Goal: Task Accomplishment & Management: Manage account settings

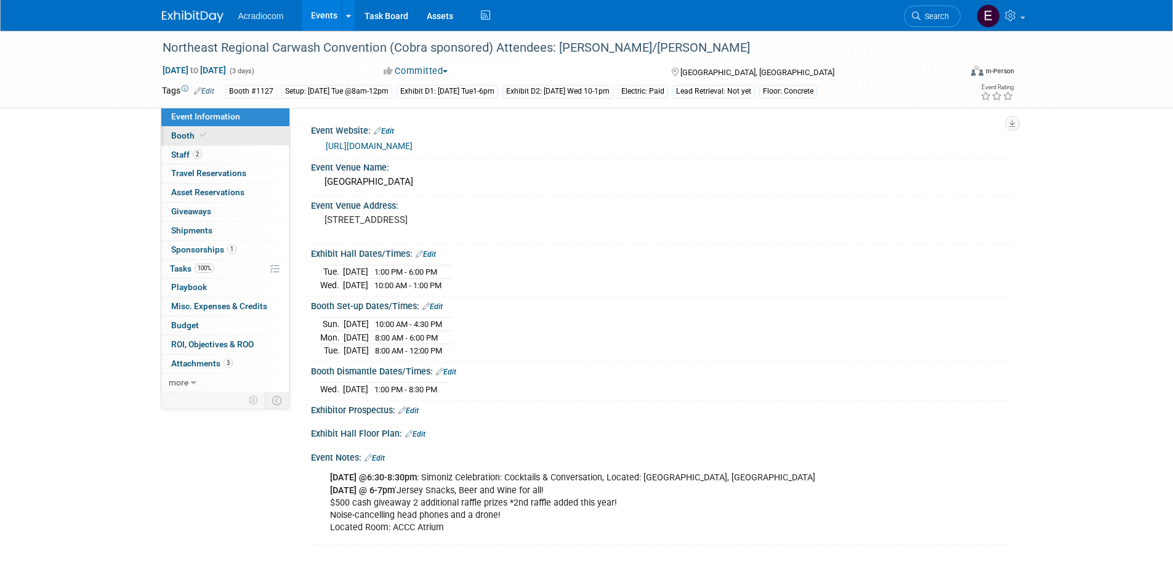
click at [177, 136] on span "Booth" at bounding box center [190, 136] width 38 height 10
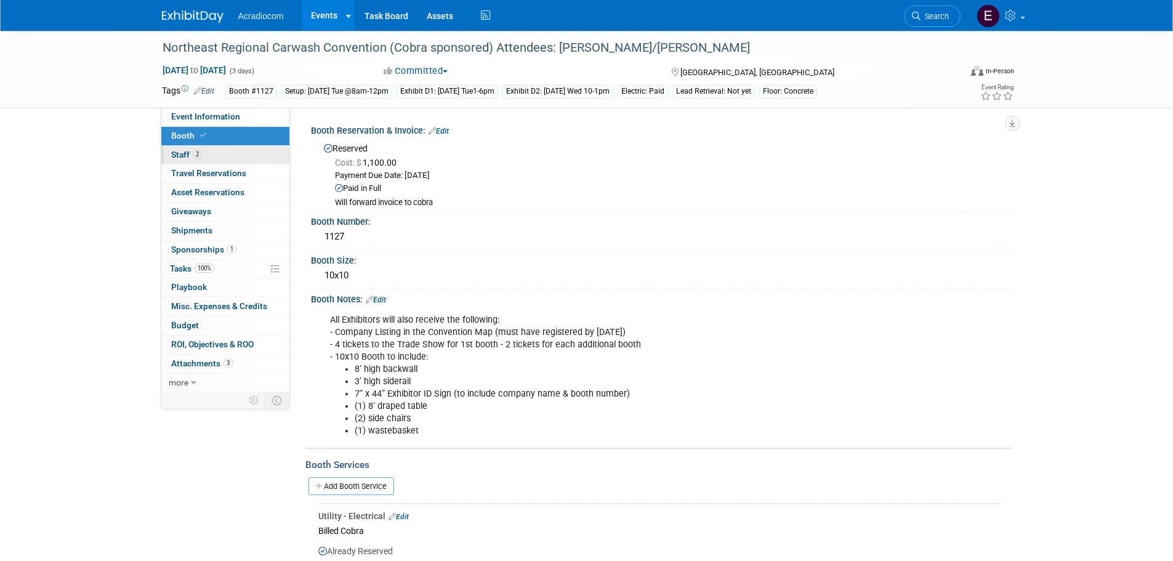
click at [203, 155] on link "2 Staff 2" at bounding box center [225, 155] width 128 height 18
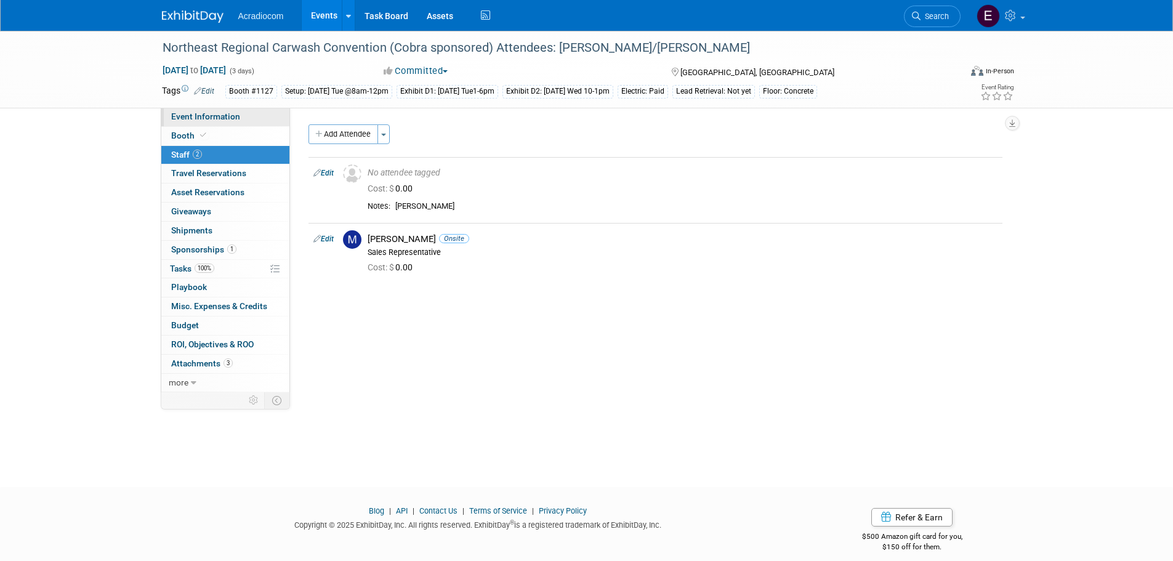
click at [243, 121] on link "Event Information" at bounding box center [225, 117] width 128 height 18
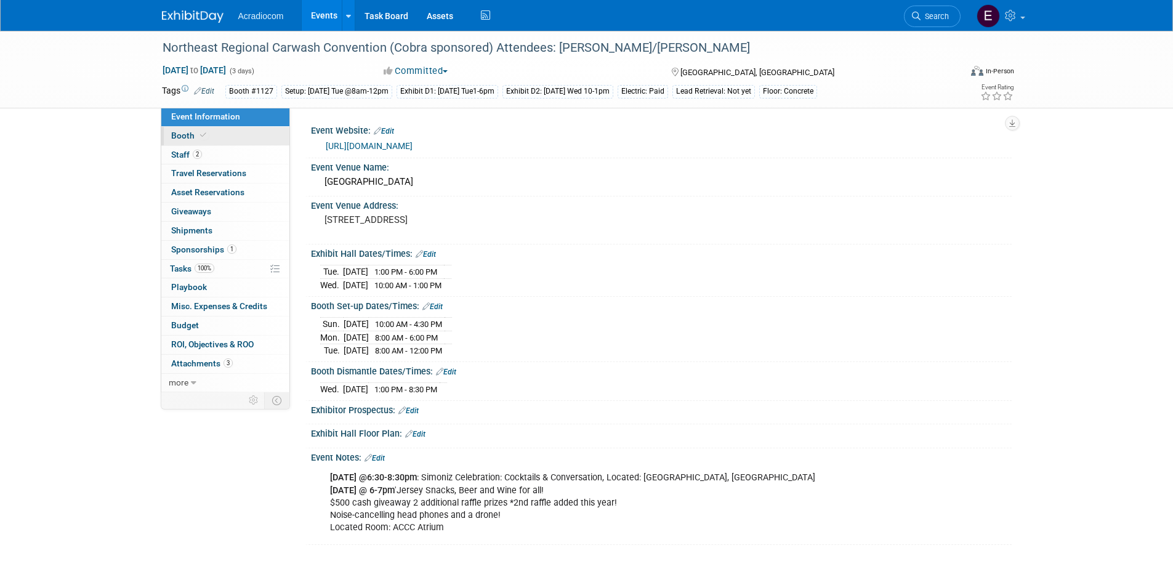
click at [201, 134] on icon at bounding box center [203, 135] width 6 height 7
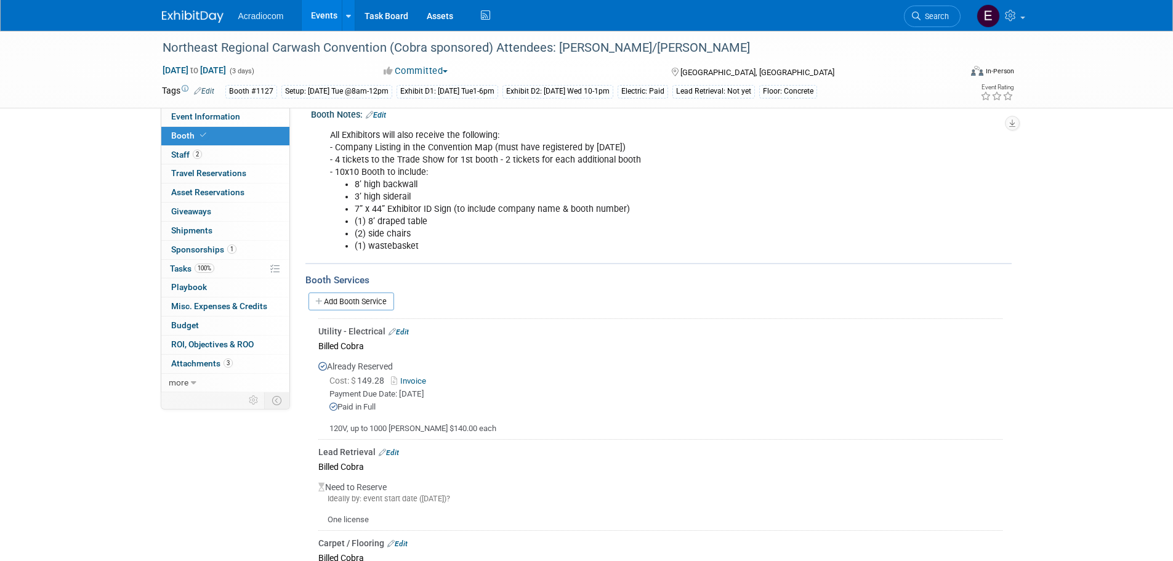
scroll to position [308, 0]
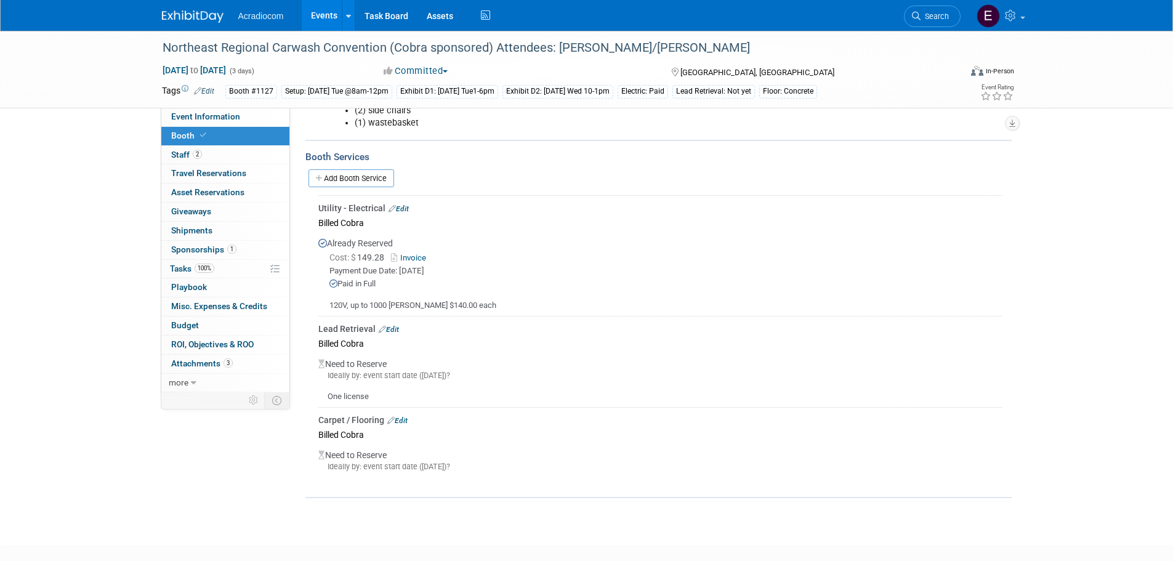
click at [402, 421] on link "Edit" at bounding box center [397, 420] width 20 height 9
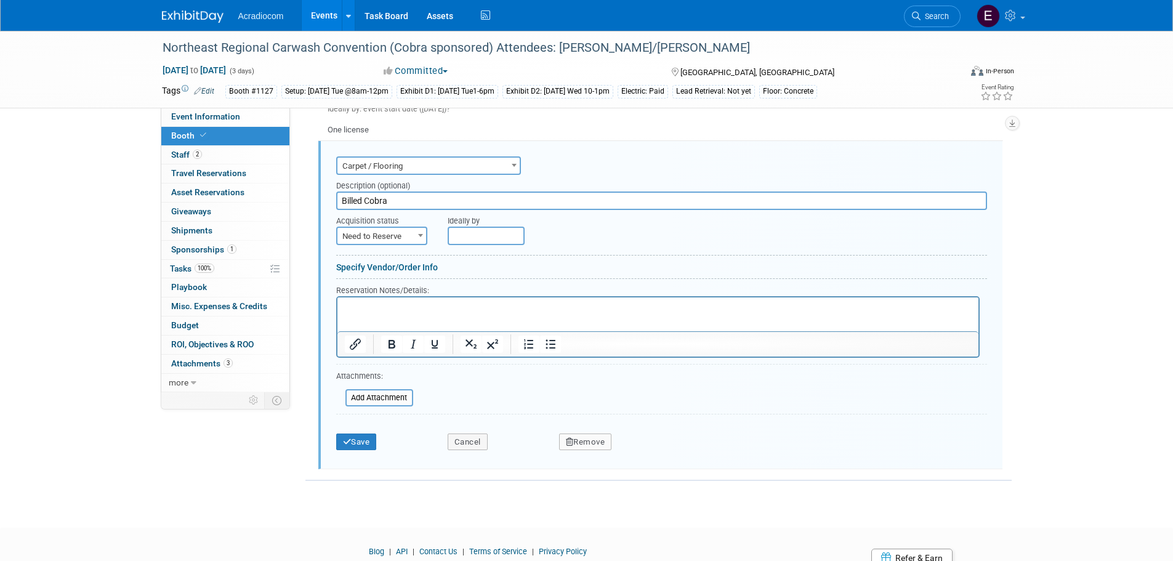
scroll to position [0, 0]
click at [409, 310] on p "Rich Text Area. Press ALT-0 for help." at bounding box center [657, 308] width 627 height 12
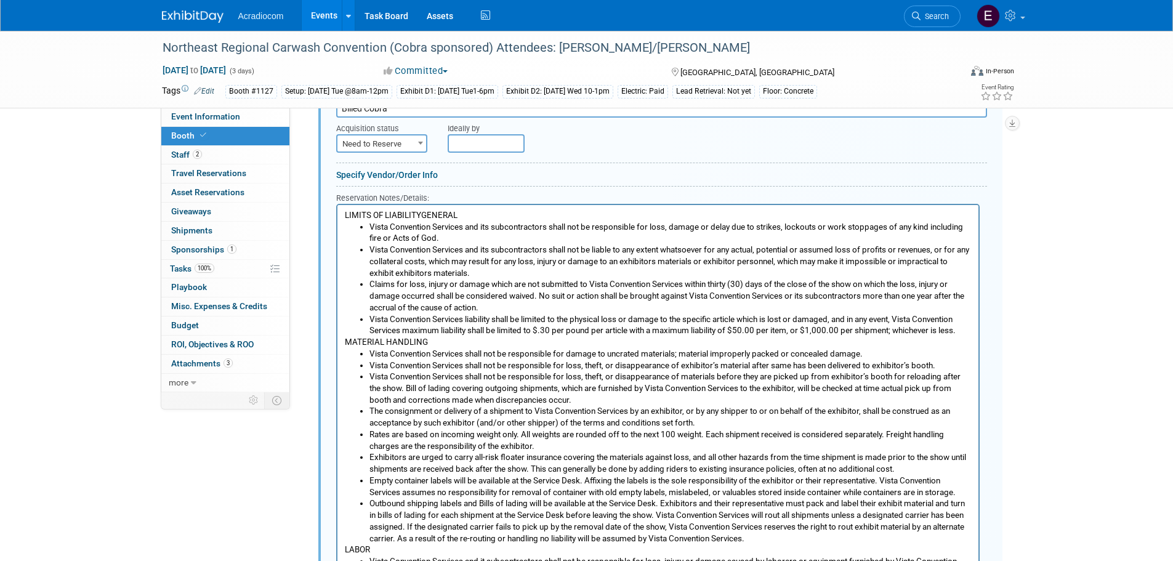
scroll to position [1036, 0]
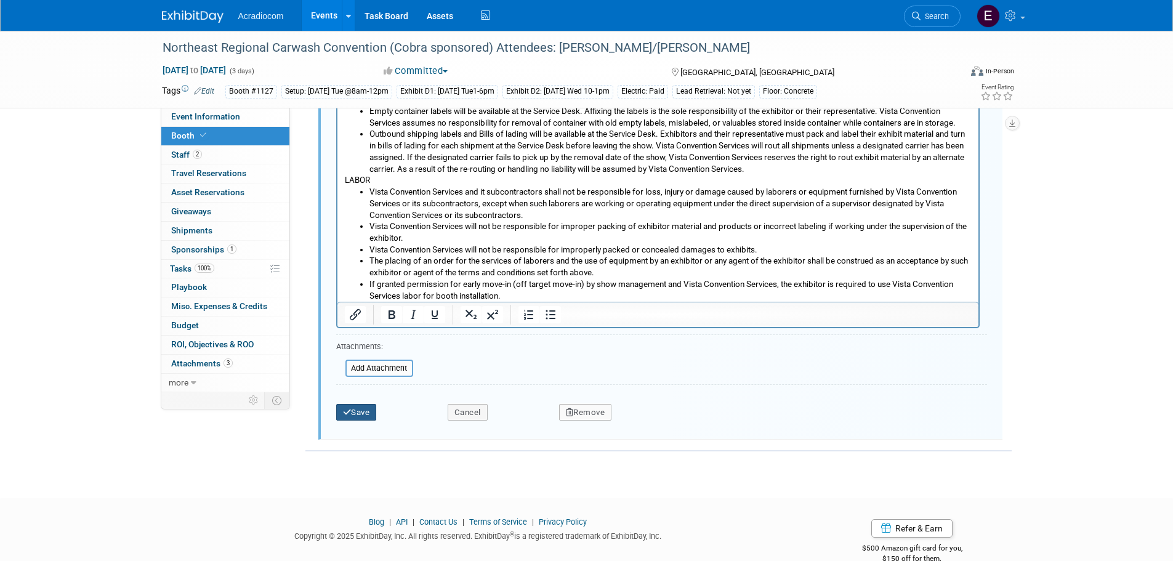
click at [373, 408] on button "Save" at bounding box center [356, 412] width 41 height 17
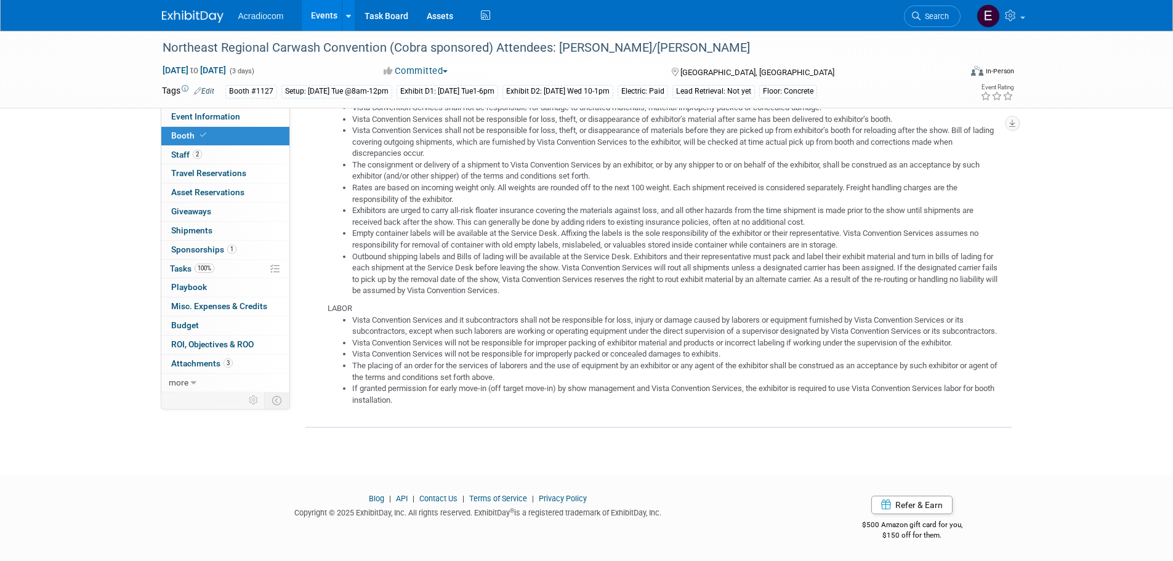
scroll to position [438, 0]
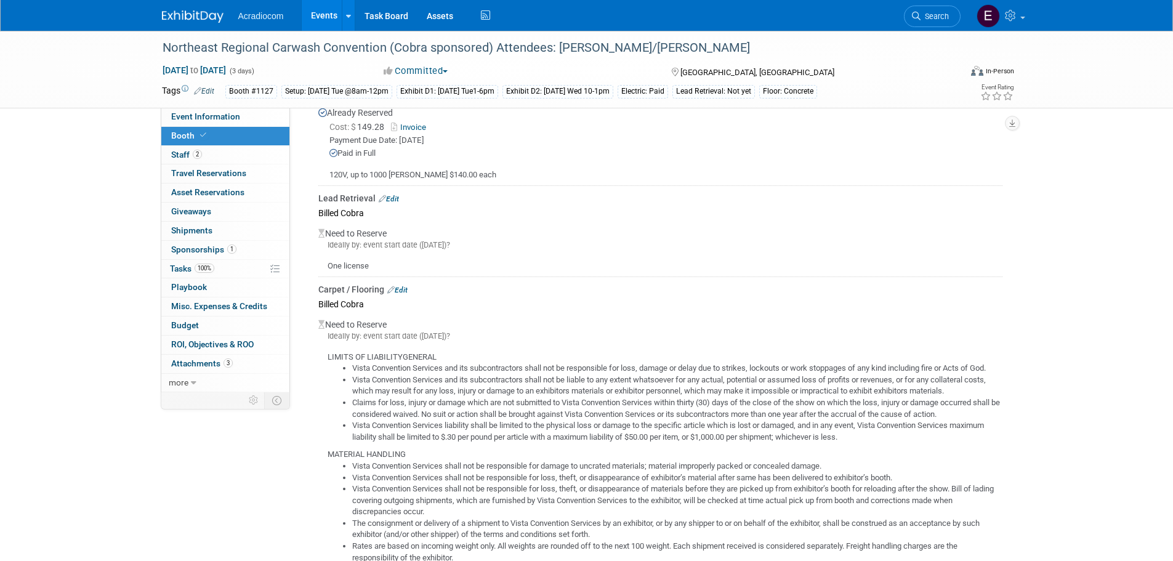
click at [399, 286] on link "Edit" at bounding box center [397, 290] width 20 height 9
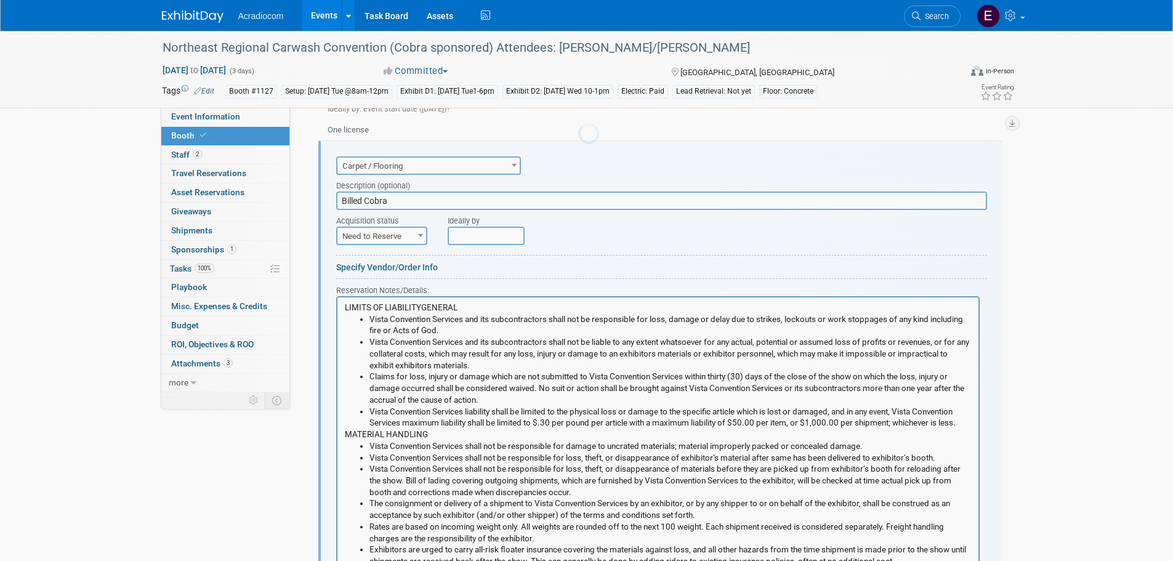
scroll to position [0, 0]
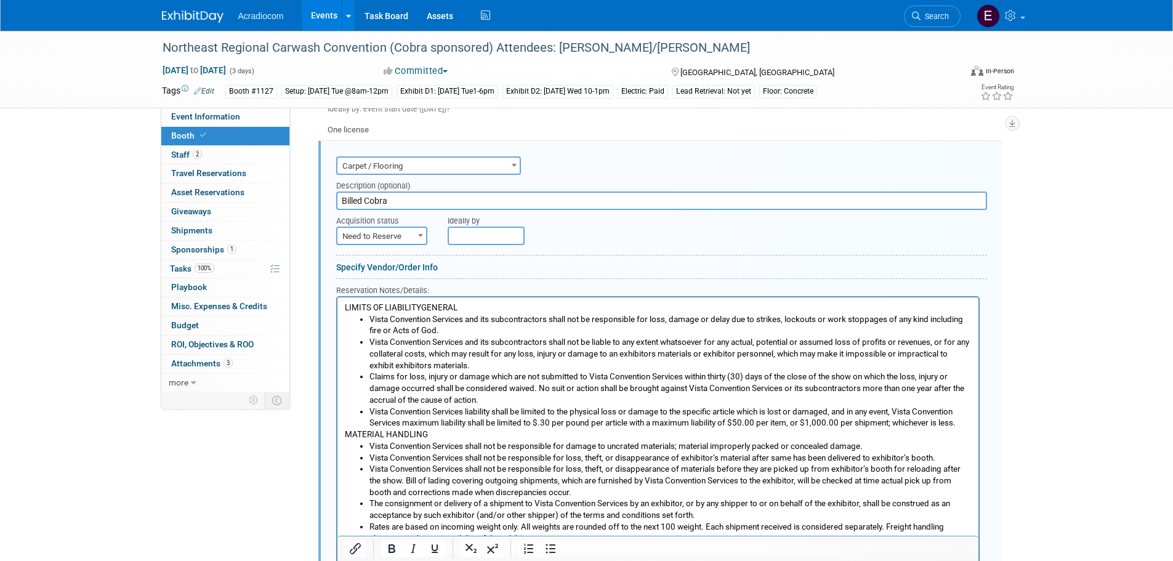
click at [391, 232] on span "Need to Reserve" at bounding box center [381, 236] width 89 height 17
select select "2"
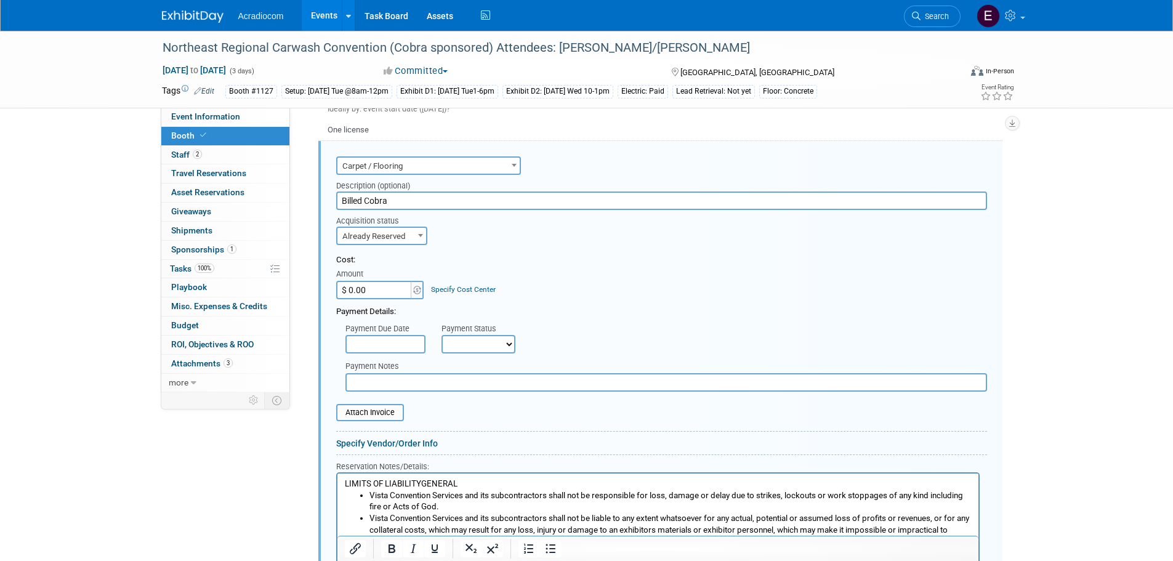
click at [376, 286] on input "$ 0.00" at bounding box center [374, 290] width 77 height 18
type input "$ 164.20"
click at [398, 344] on input "text" at bounding box center [385, 344] width 80 height 18
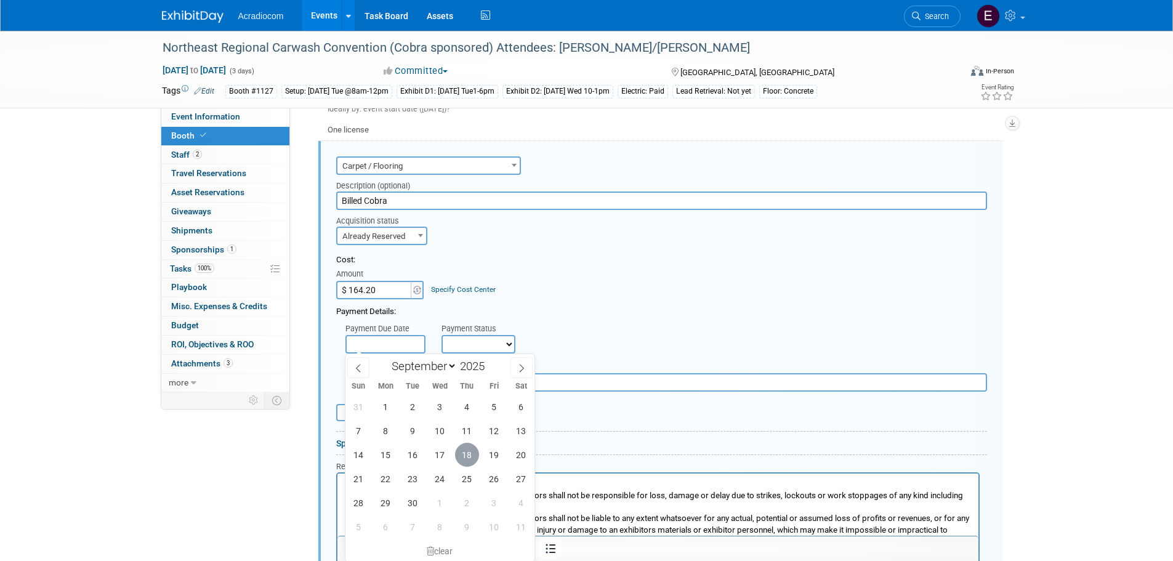
click at [470, 454] on span "18" at bounding box center [467, 455] width 24 height 24
type input "[DATE]"
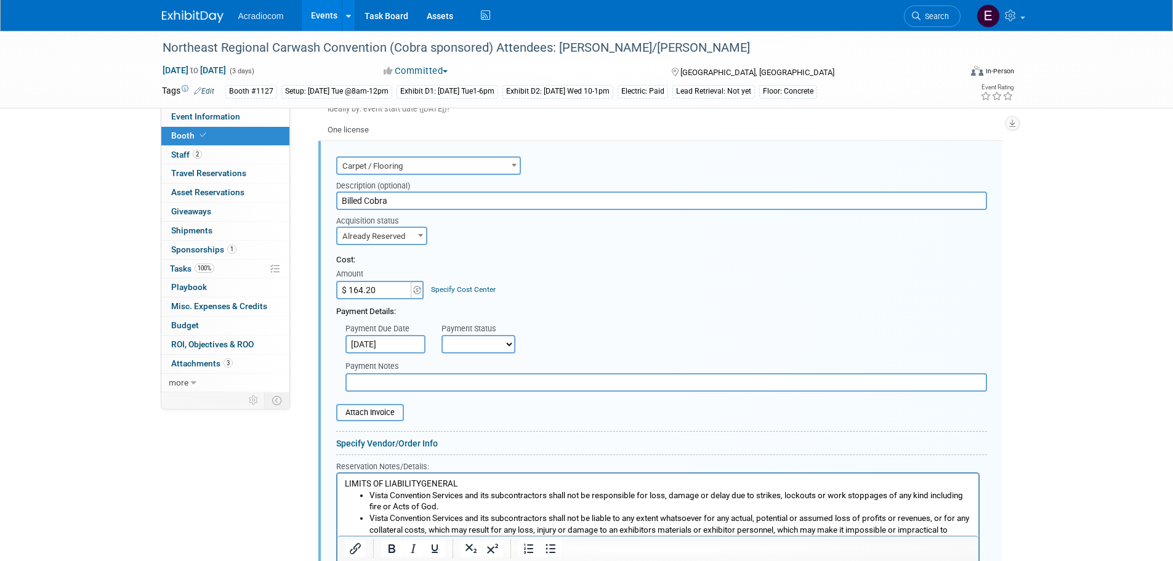
click at [478, 346] on select "Not Paid Yet Partially Paid Paid in Full" at bounding box center [479, 344] width 74 height 18
select select "1"
click at [442, 335] on select "Not Paid Yet Partially Paid Paid in Full" at bounding box center [479, 344] width 74 height 18
click at [464, 382] on input "text" at bounding box center [666, 382] width 642 height 18
click at [381, 417] on input "file" at bounding box center [329, 412] width 147 height 15
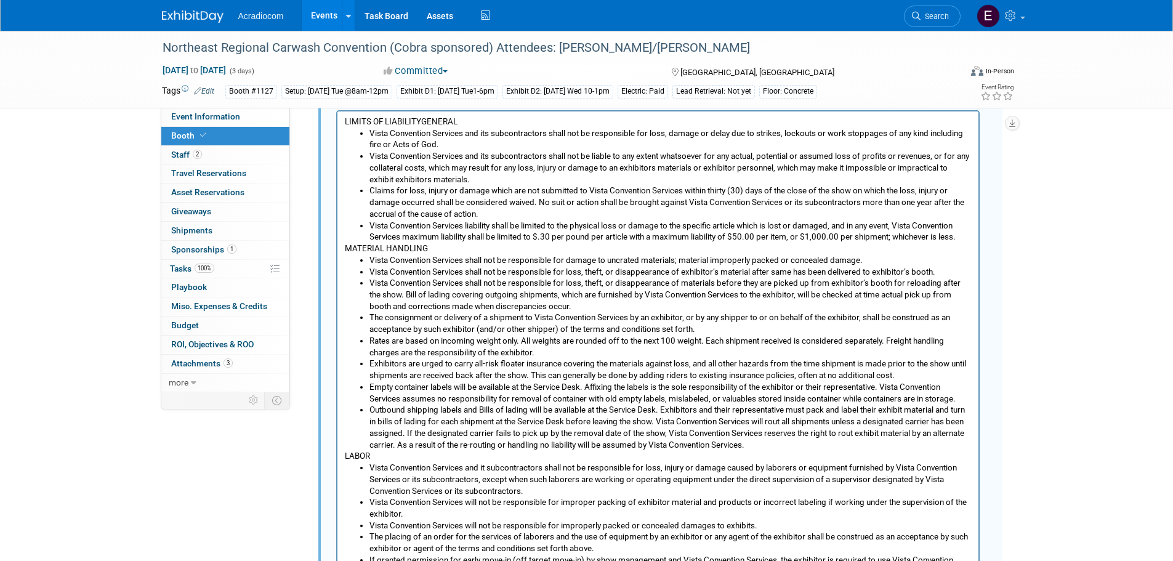
scroll to position [1275, 0]
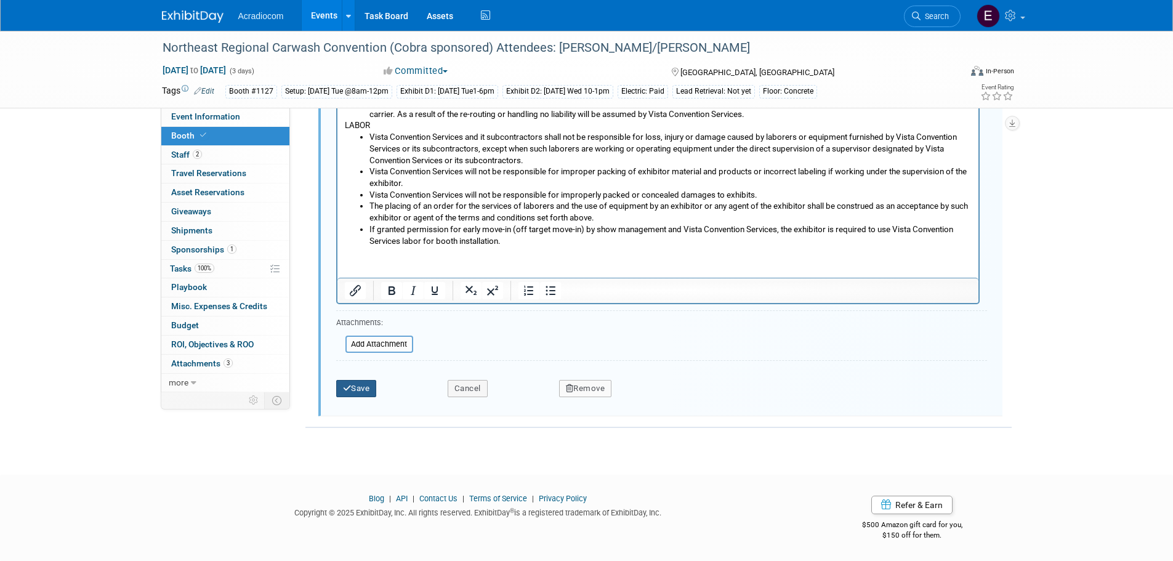
click at [360, 380] on button "Save" at bounding box center [356, 388] width 41 height 17
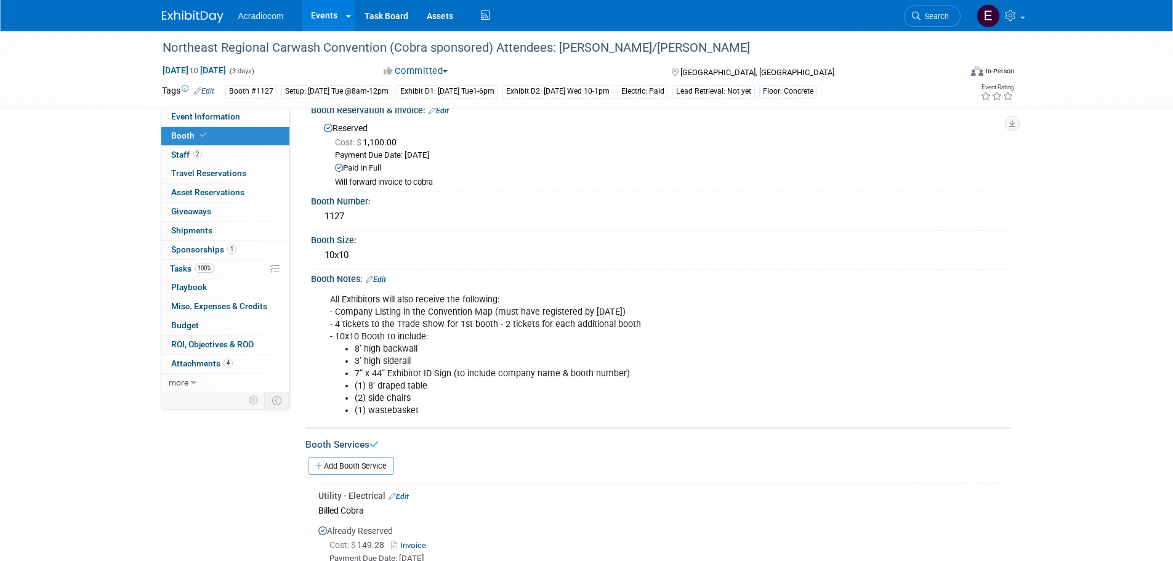
scroll to position [0, 0]
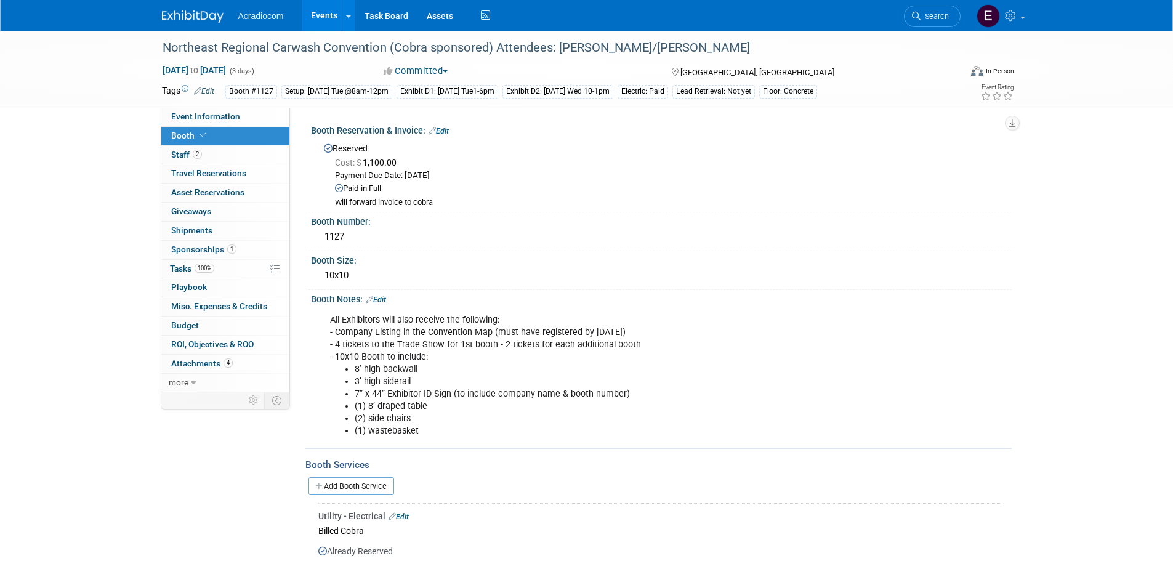
click at [206, 92] on link "Edit" at bounding box center [204, 91] width 20 height 9
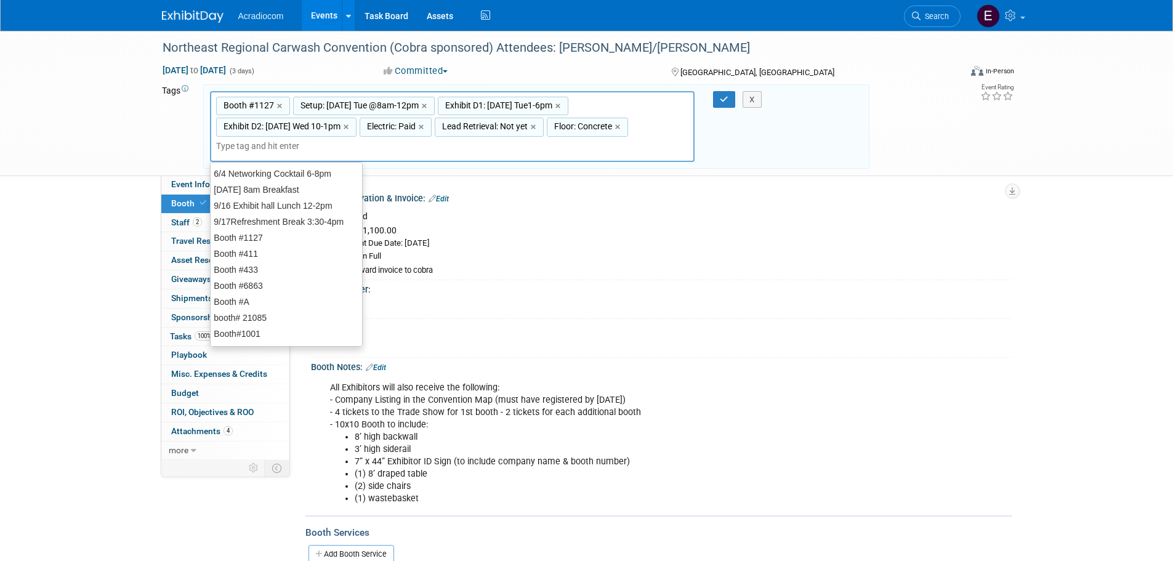
click at [565, 133] on div "Floor: Concrete ×" at bounding box center [587, 127] width 81 height 19
type input "Floor: Concrete"
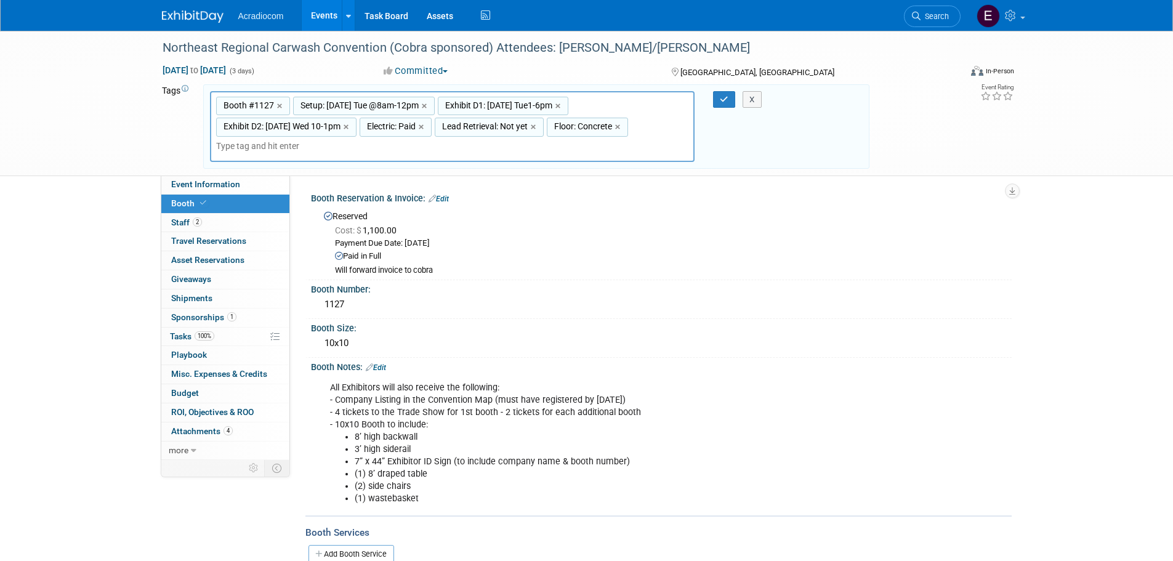
click at [567, 125] on span "Floor: Concrete" at bounding box center [582, 126] width 60 height 12
type input "Floor: Concrete"
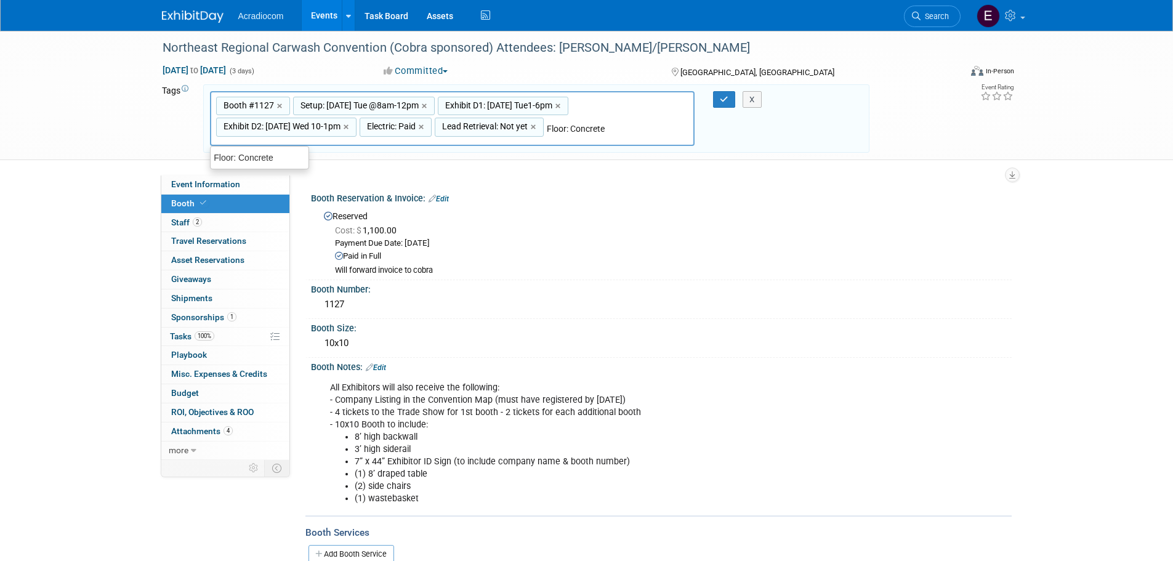
click at [601, 127] on input "Floor: Concrete" at bounding box center [596, 129] width 99 height 12
click at [610, 131] on input "Floor: Concrete" at bounding box center [596, 129] width 99 height 12
type input "Floor: Paid"
type input "Booth #1127, Setup: [DATE] Tue @8am-12pm, Exhibit D1: [DATE] Tue1-6pm, Exhibit …"
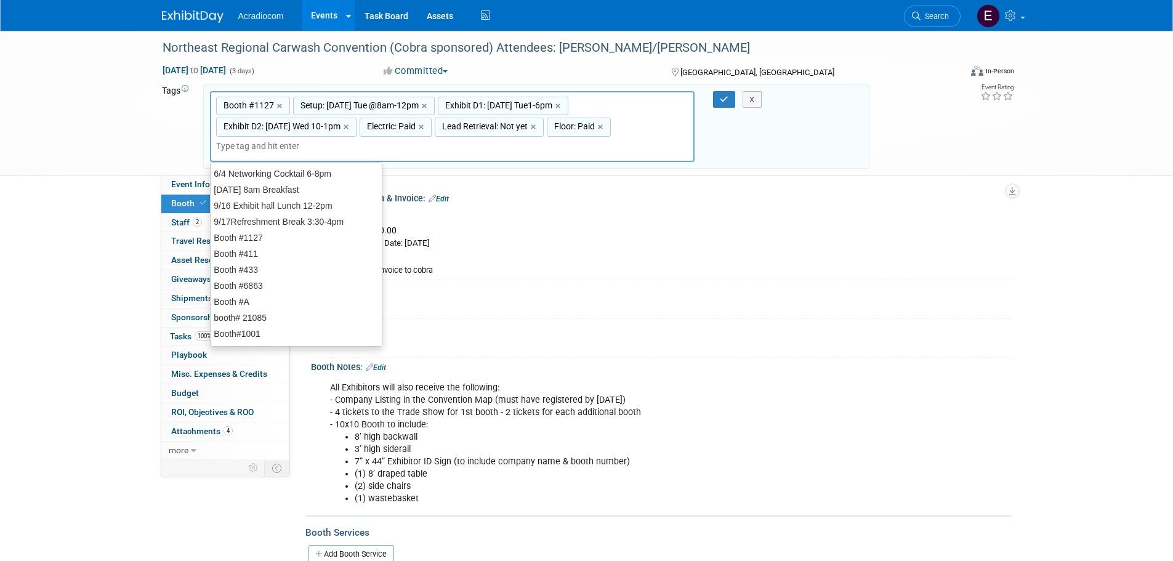
click at [582, 124] on span "Floor: Paid" at bounding box center [573, 126] width 43 height 12
type input "Floor: Paid"
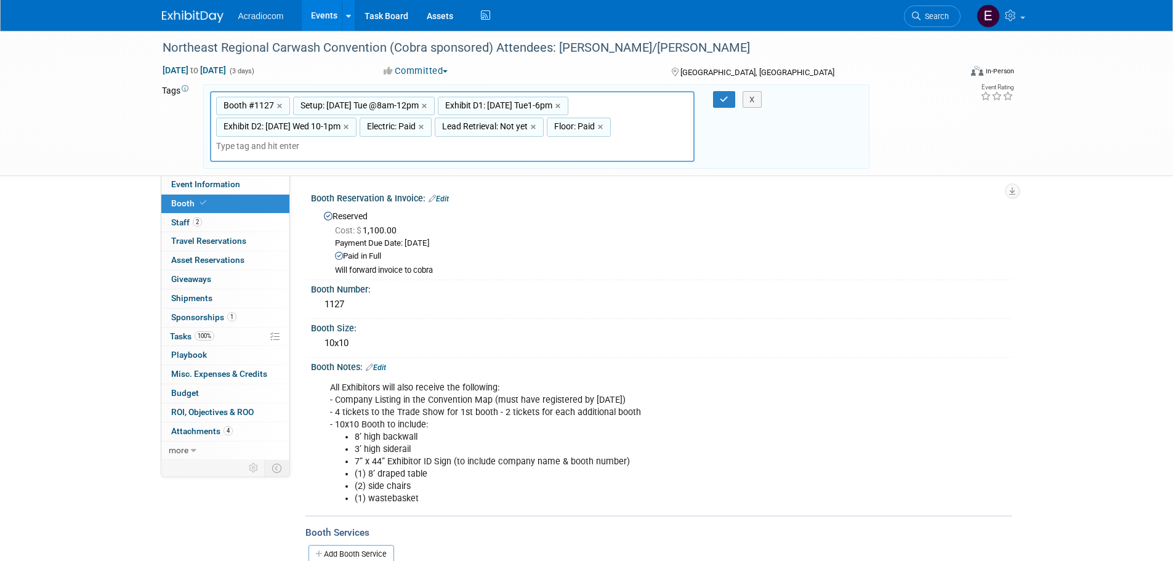
click at [581, 123] on span "Floor: Paid" at bounding box center [573, 126] width 43 height 12
click at [584, 123] on span "Floor: Paid" at bounding box center [573, 126] width 43 height 12
click at [585, 123] on span "Floor: Paid" at bounding box center [573, 126] width 43 height 12
type input "Floor: Paid"
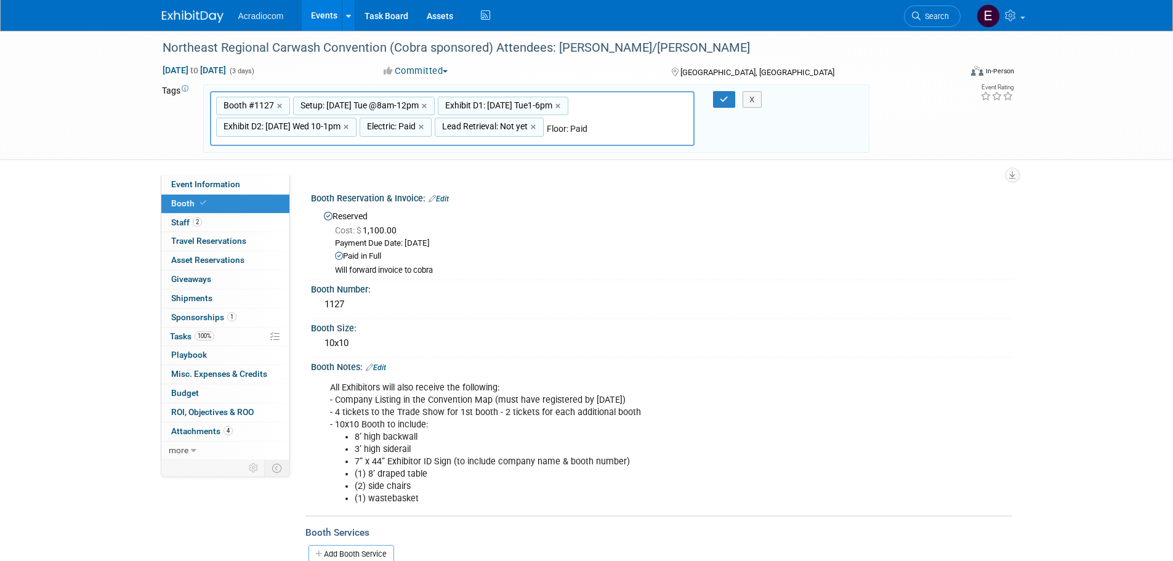
click at [573, 128] on input "Floor: Paid" at bounding box center [596, 129] width 99 height 12
click at [585, 128] on input "Floor: Paid" at bounding box center [596, 129] width 99 height 12
click at [570, 129] on input "Floor: Paid" at bounding box center [596, 129] width 99 height 12
type input "Floor: Salt/Pepper Paid"
type input "Booth #1127, Setup: [DATE] Tue @8am-12pm, Exhibit D1: [DATE] Tue1-6pm, Exhibit …"
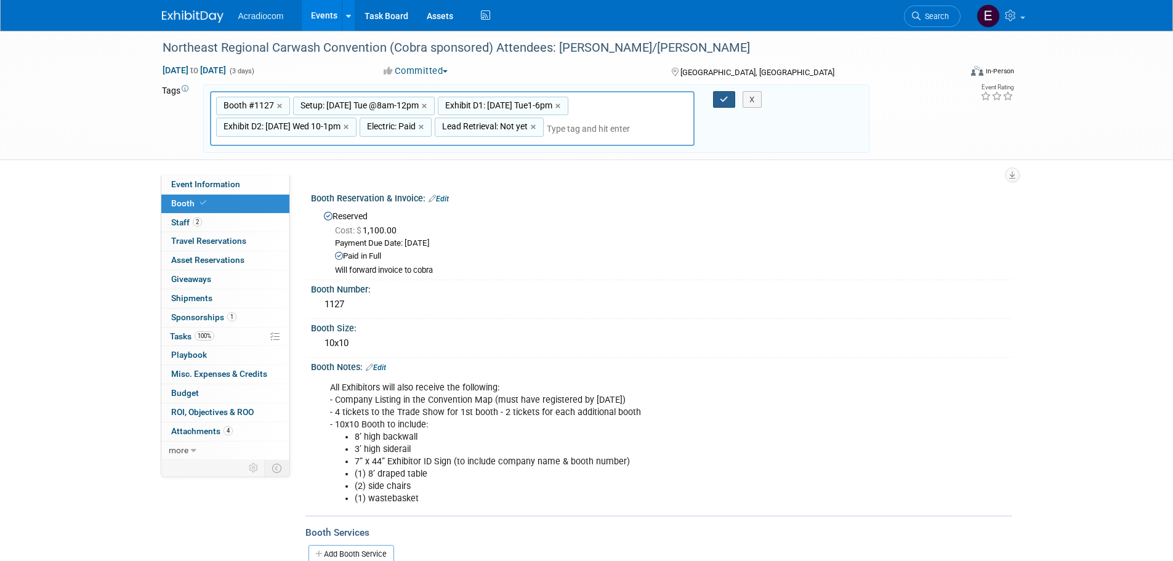
click at [729, 93] on button "button" at bounding box center [724, 99] width 22 height 17
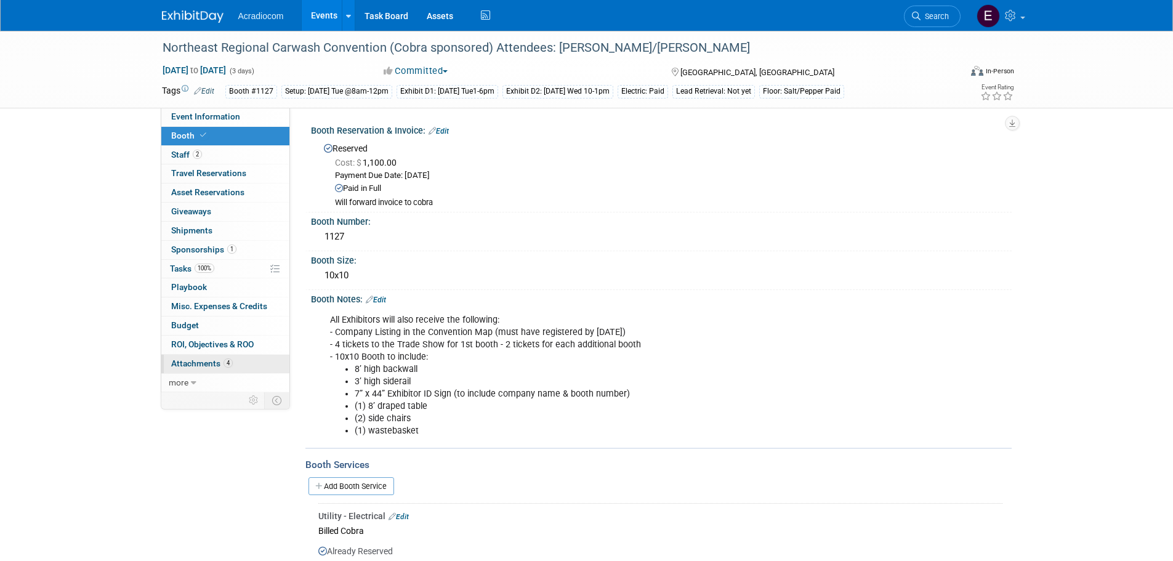
click at [202, 357] on link "4 Attachments 4" at bounding box center [225, 364] width 128 height 18
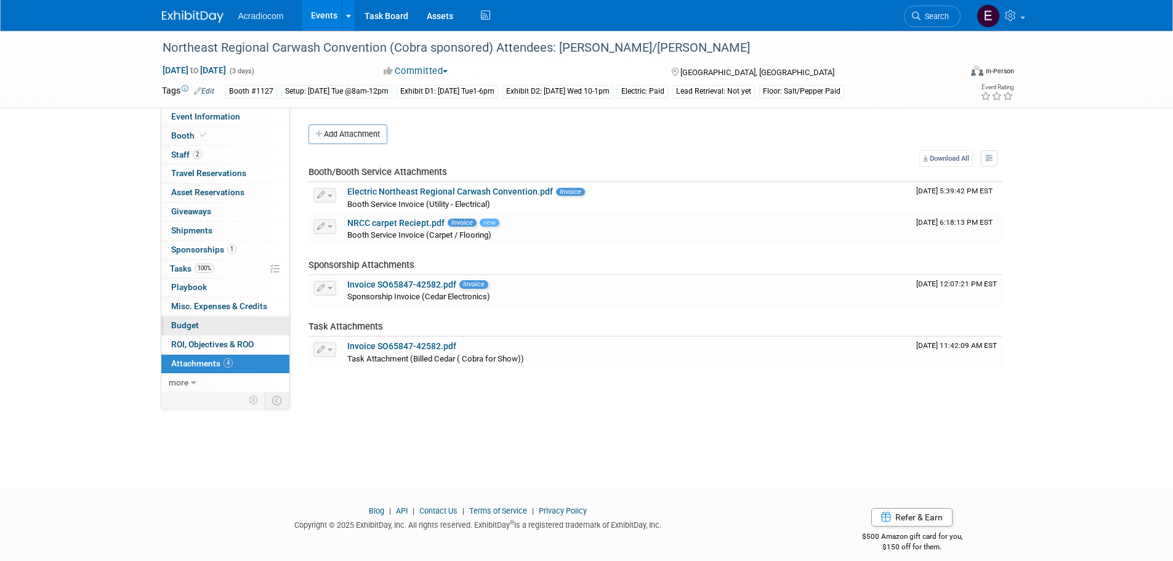
click at [202, 327] on link "Budget" at bounding box center [225, 326] width 128 height 18
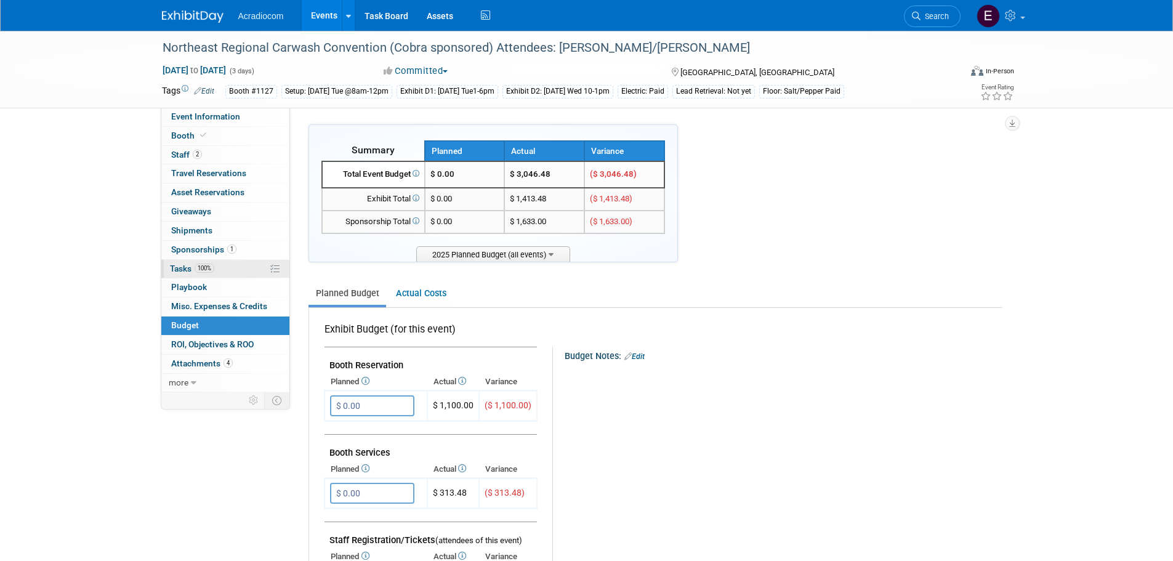
click at [213, 264] on span "100%" at bounding box center [205, 268] width 20 height 9
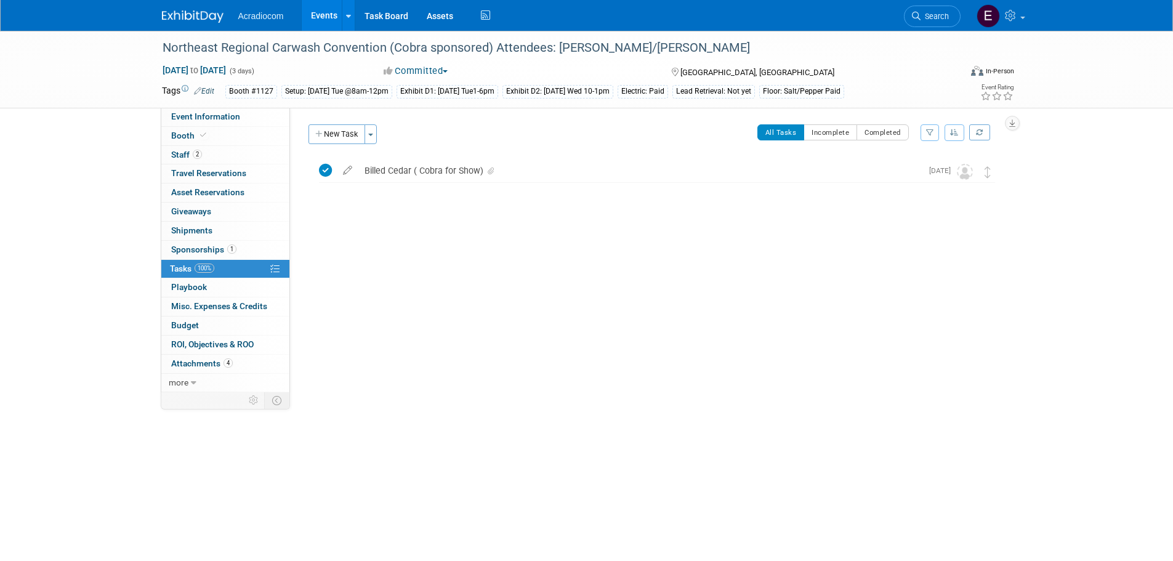
click at [204, 264] on span "100%" at bounding box center [205, 268] width 20 height 9
click at [863, 132] on button "Completed" at bounding box center [883, 132] width 52 height 16
click at [776, 127] on button "All Tasks" at bounding box center [780, 132] width 47 height 16
click at [328, 143] on button "New Task" at bounding box center [337, 134] width 57 height 20
